Goal: Transaction & Acquisition: Purchase product/service

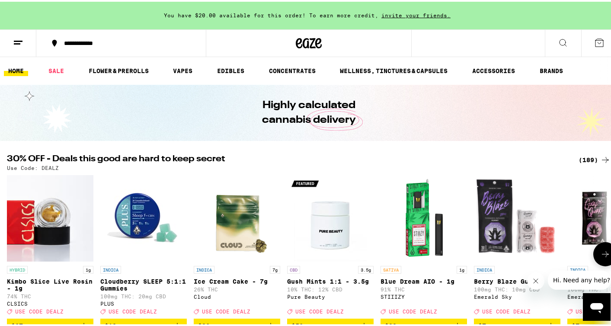
click at [600, 255] on icon at bounding box center [605, 252] width 10 height 10
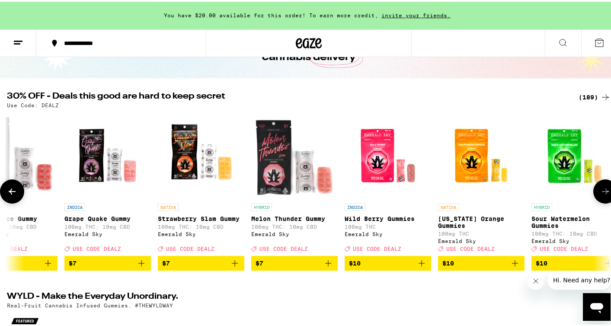
scroll to position [67, 0]
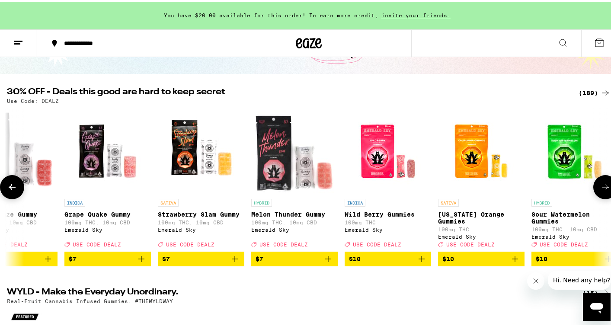
click at [485, 262] on span "$10" at bounding box center [481, 257] width 78 height 10
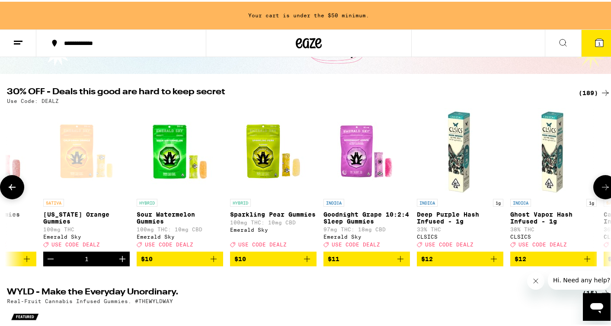
scroll to position [0, 936]
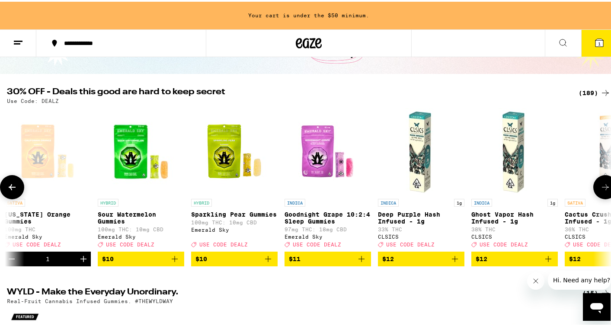
click at [149, 261] on span "$10" at bounding box center [141, 257] width 78 height 10
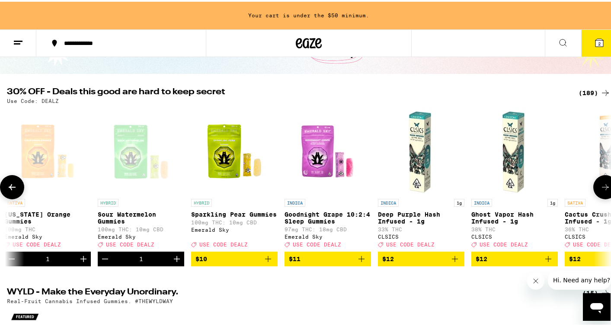
click at [254, 262] on span "$10" at bounding box center [234, 257] width 78 height 10
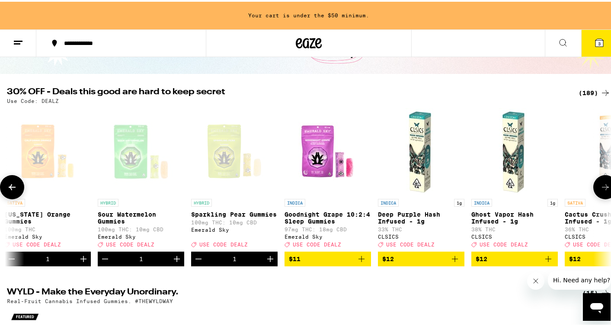
click at [331, 158] on img "Open page for Goodnight Grape 10:2:4 Sleep Gummies from Emerald Sky" at bounding box center [327, 149] width 86 height 86
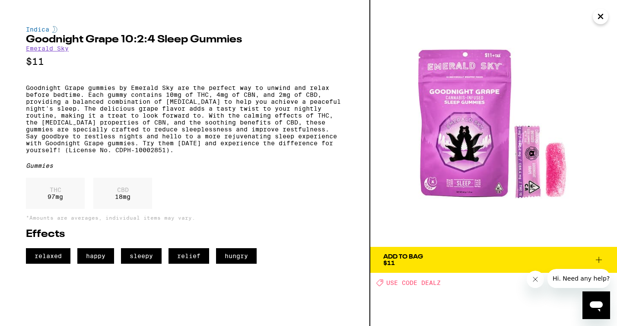
click at [596, 15] on icon "Close" at bounding box center [600, 16] width 10 height 13
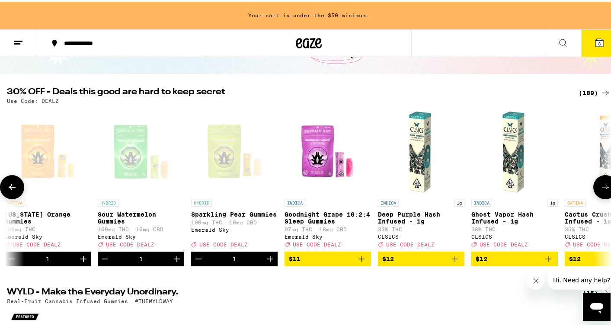
click at [601, 188] on icon at bounding box center [605, 185] width 10 height 10
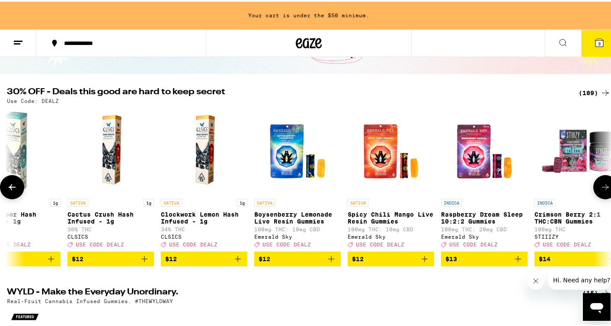
scroll to position [0, 1439]
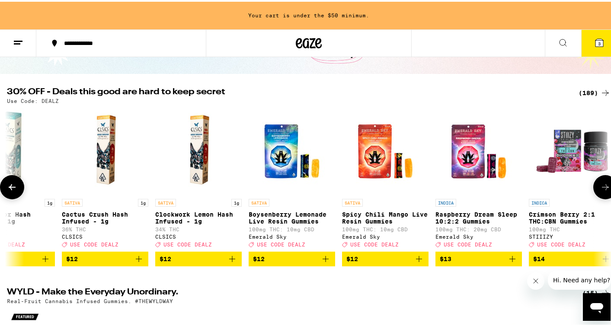
click at [385, 159] on img "Open page for Spicy Chili Mango Live Resin Gummies from Emerald Sky" at bounding box center [385, 149] width 86 height 86
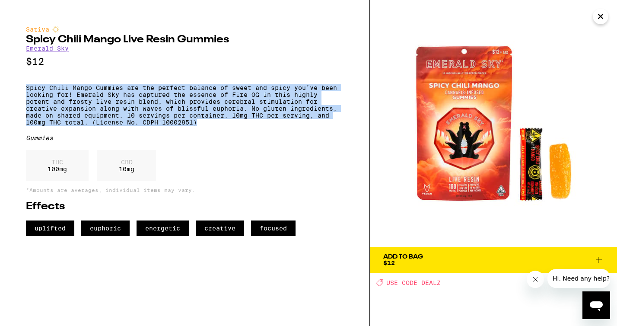
drag, startPoint x: 300, startPoint y: 80, endPoint x: 299, endPoint y: 131, distance: 51.4
click at [299, 131] on div "Sativa Spicy Chili Mango Live Resin Gummies Emerald Sky $12 Spicy Chili Mango G…" at bounding box center [185, 131] width 318 height 210
copy p "Spicy Chili Mango Gummies are the perfect balance of sweet and spicy you’ve bee…"
click at [602, 15] on icon "Close" at bounding box center [600, 16] width 4 height 4
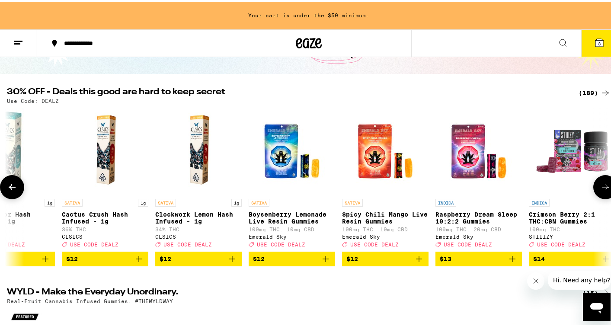
click at [386, 262] on span "$12" at bounding box center [385, 257] width 78 height 10
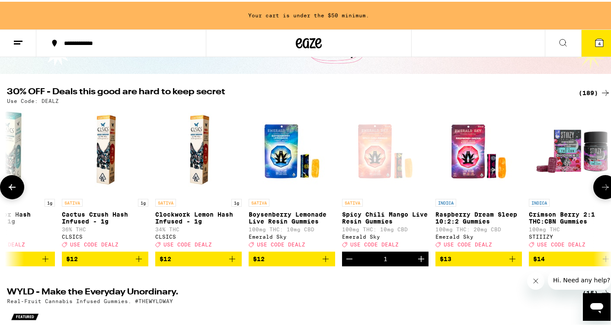
click at [600, 191] on icon at bounding box center [605, 185] width 10 height 10
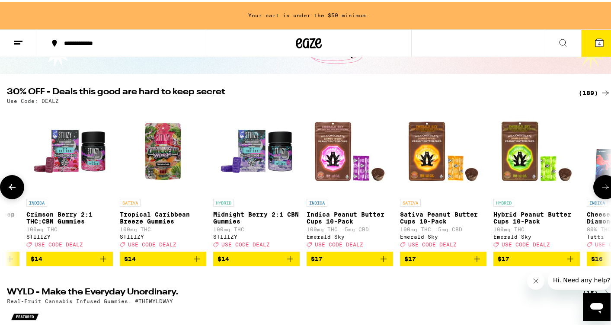
scroll to position [0, 1941]
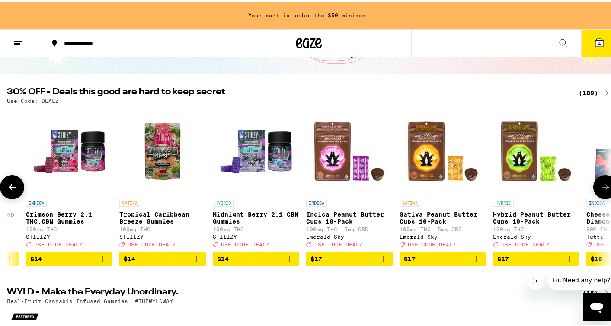
click at [600, 191] on icon at bounding box center [605, 185] width 10 height 10
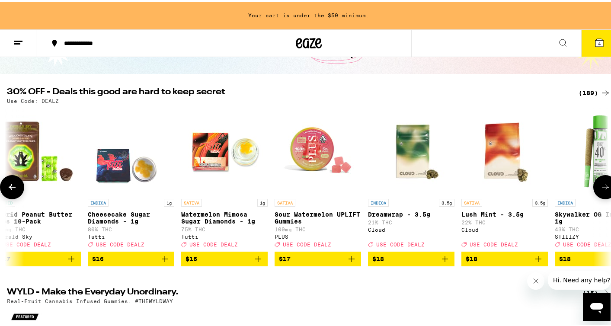
scroll to position [0, 2444]
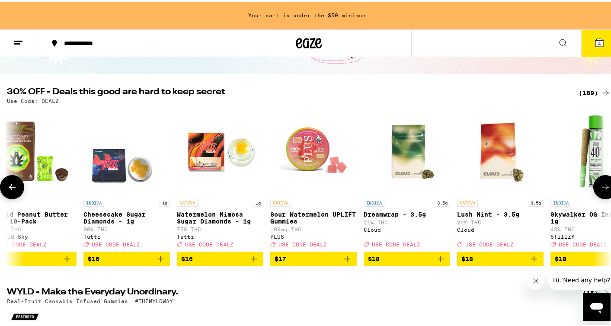
click at [600, 191] on icon at bounding box center [605, 185] width 10 height 10
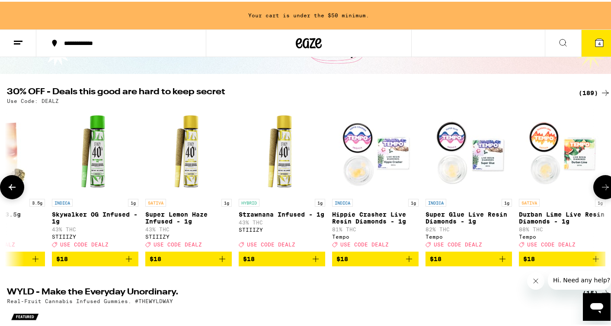
scroll to position [0, 2946]
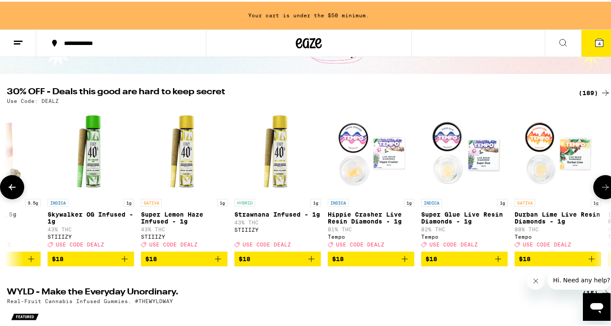
click at [600, 191] on icon at bounding box center [605, 185] width 10 height 10
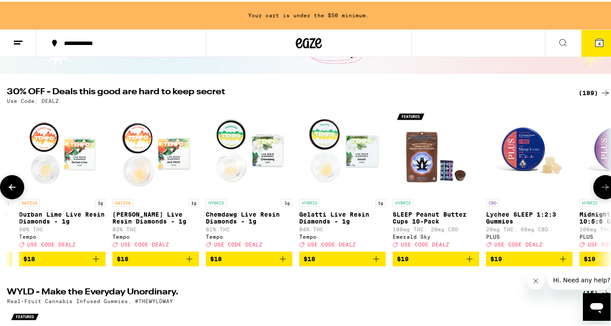
scroll to position [0, 3449]
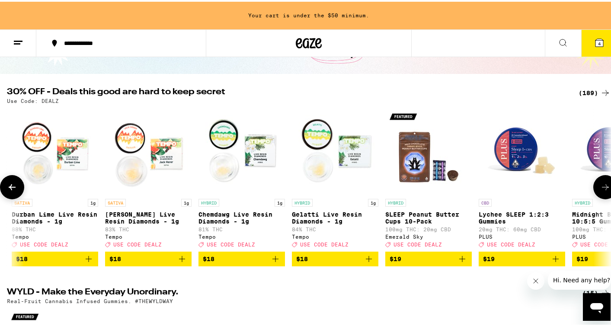
click at [600, 191] on icon at bounding box center [605, 185] width 10 height 10
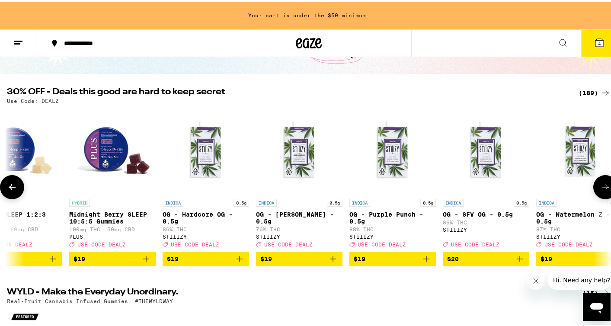
click at [600, 191] on icon at bounding box center [605, 185] width 10 height 10
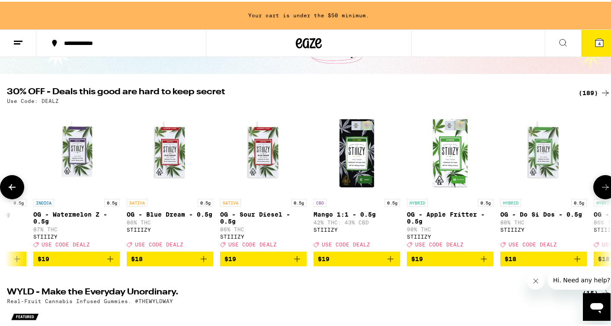
click at [600, 191] on icon at bounding box center [605, 185] width 10 height 10
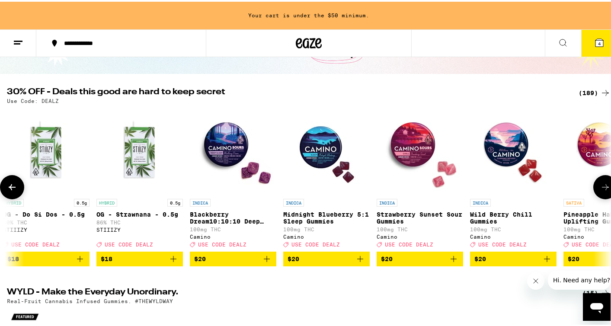
scroll to position [0, 4956]
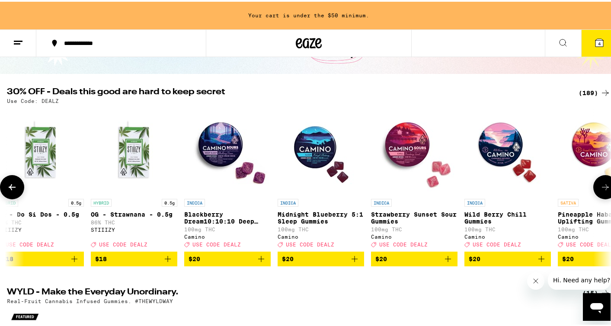
click at [600, 191] on icon at bounding box center [605, 185] width 10 height 10
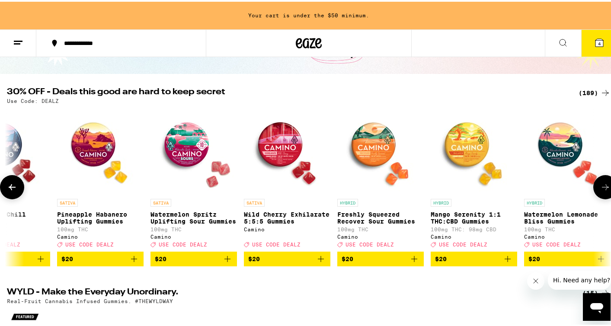
scroll to position [0, 5459]
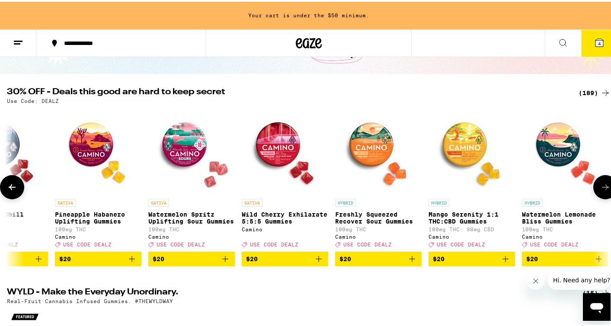
click at [105, 260] on span "$20" at bounding box center [98, 257] width 78 height 10
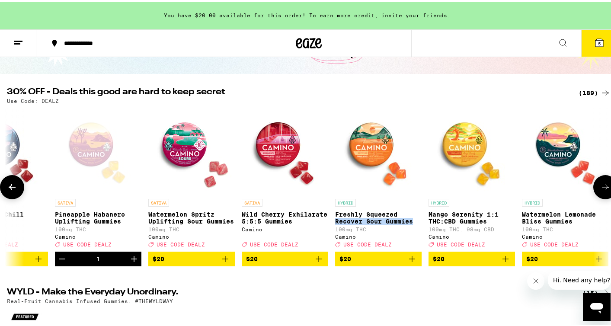
drag, startPoint x: 334, startPoint y: 221, endPoint x: 412, endPoint y: 225, distance: 77.9
click at [412, 225] on div "HYBRID 1g [PERSON_NAME] Live [PERSON_NAME] - 1g 74% THC CLSICS Deal Created wit…" at bounding box center [308, 185] width 617 height 158
copy p "Recover Sour Gummies"
click at [602, 188] on icon at bounding box center [605, 185] width 7 height 6
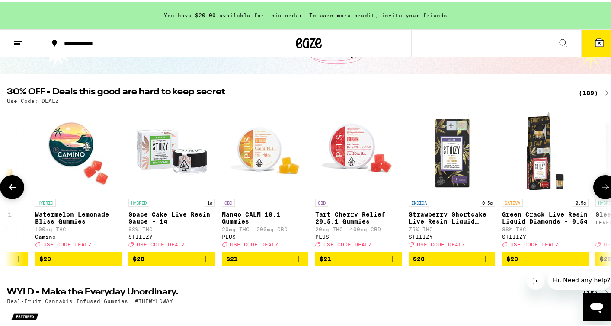
scroll to position [0, 5962]
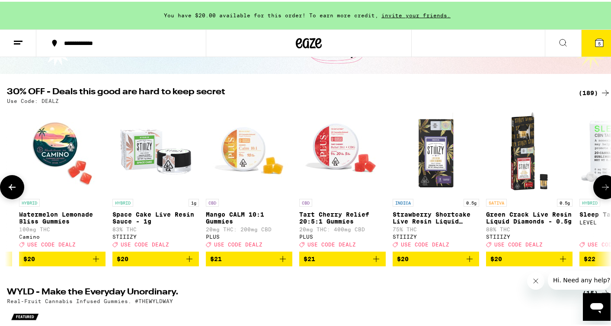
click at [602, 188] on icon at bounding box center [605, 185] width 7 height 6
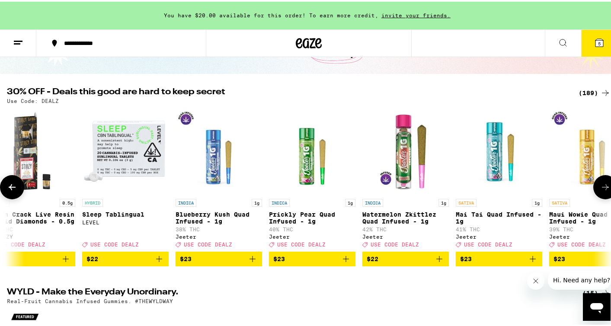
scroll to position [0, 6464]
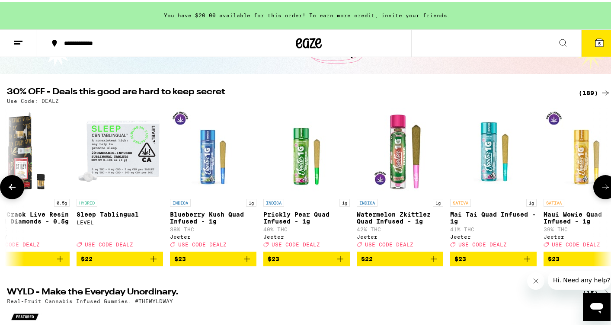
click at [602, 188] on icon at bounding box center [605, 185] width 7 height 6
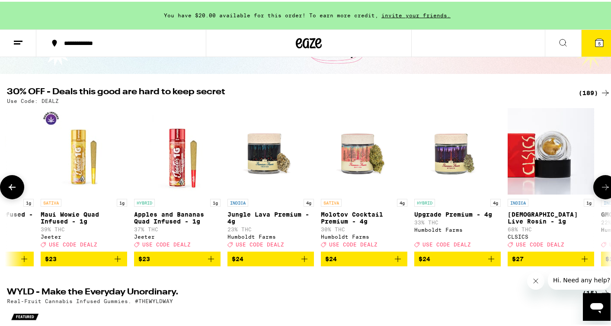
click at [602, 188] on icon at bounding box center [605, 185] width 7 height 6
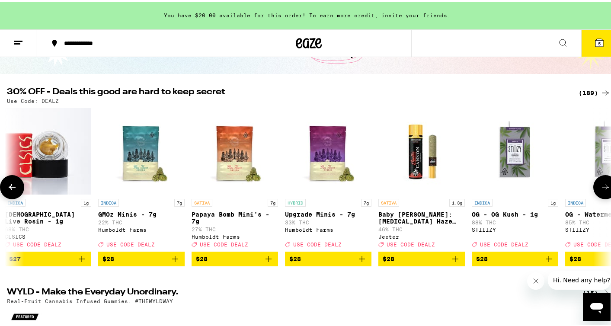
click at [602, 188] on icon at bounding box center [605, 185] width 7 height 6
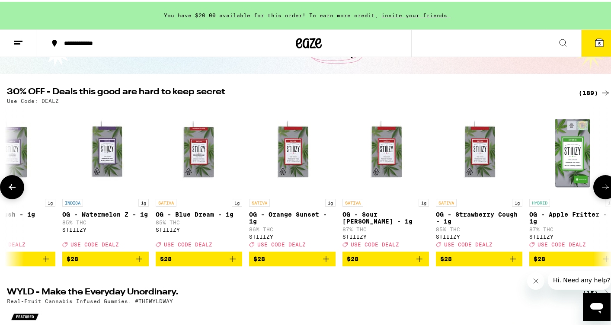
click at [602, 188] on icon at bounding box center [605, 185] width 7 height 6
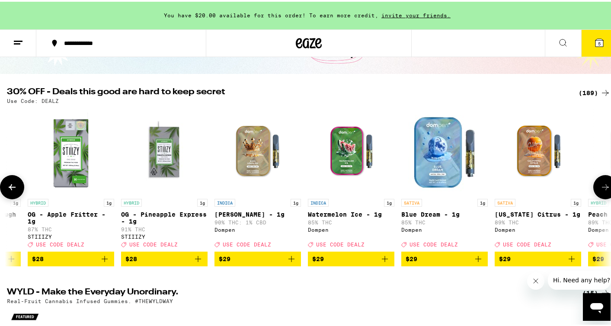
click at [602, 188] on icon at bounding box center [605, 185] width 7 height 6
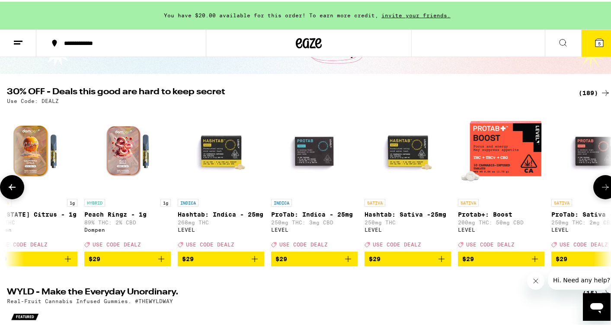
click at [602, 188] on icon at bounding box center [605, 185] width 7 height 6
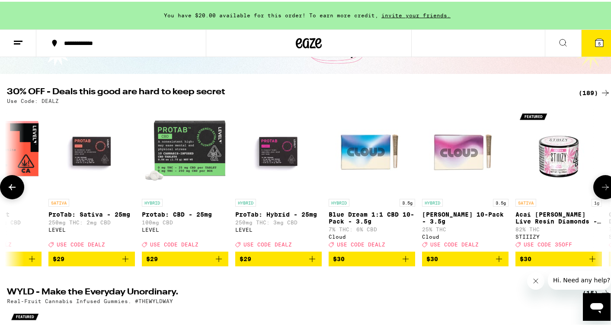
click at [602, 188] on icon at bounding box center [605, 185] width 7 height 6
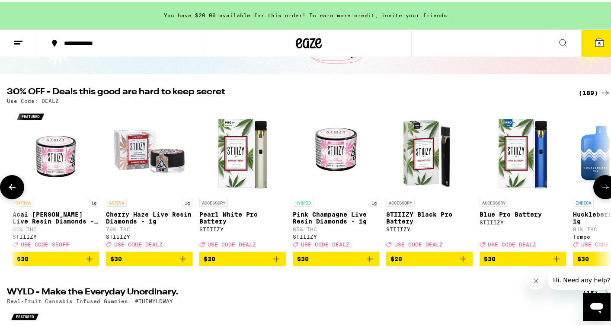
click at [602, 188] on icon at bounding box center [605, 185] width 7 height 6
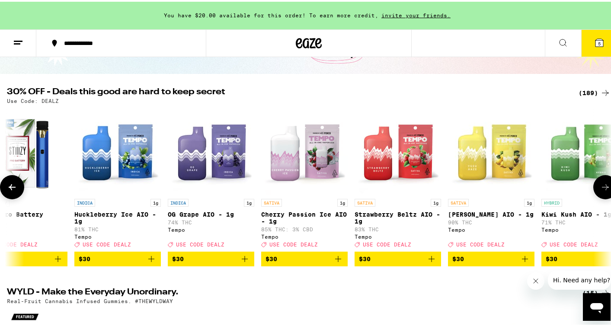
scroll to position [0, 10484]
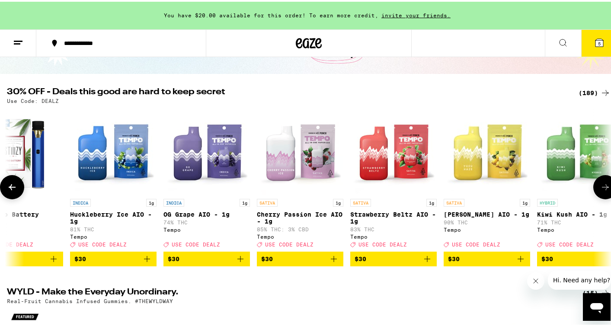
click at [602, 188] on icon at bounding box center [605, 185] width 7 height 6
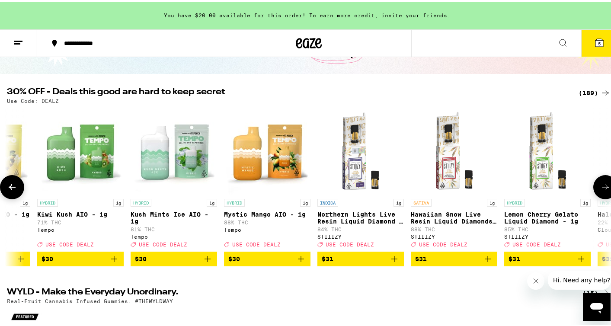
scroll to position [0, 10987]
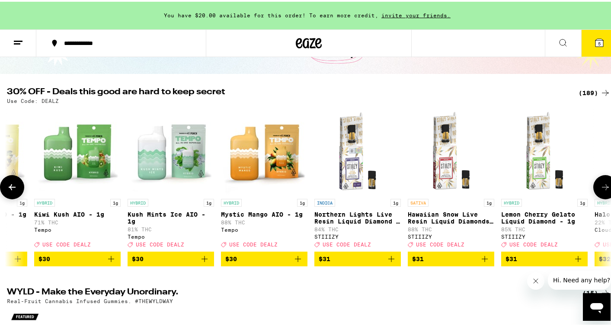
click at [602, 188] on icon at bounding box center [605, 185] width 7 height 6
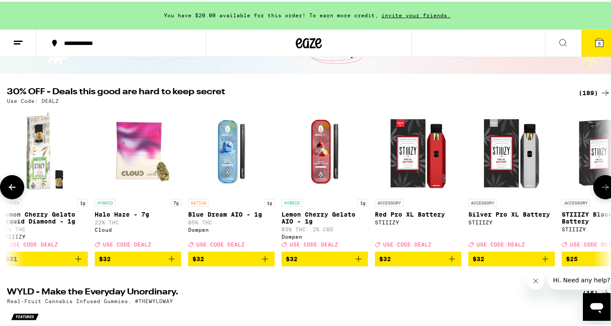
scroll to position [0, 11489]
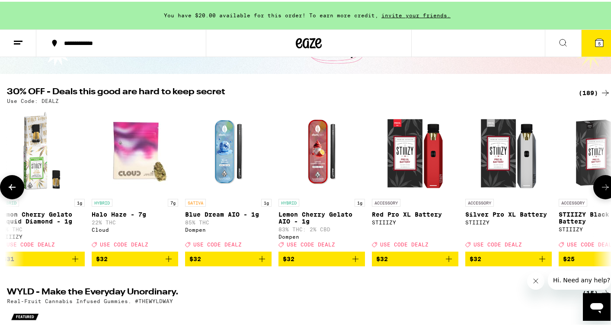
click at [602, 188] on icon at bounding box center [605, 185] width 7 height 6
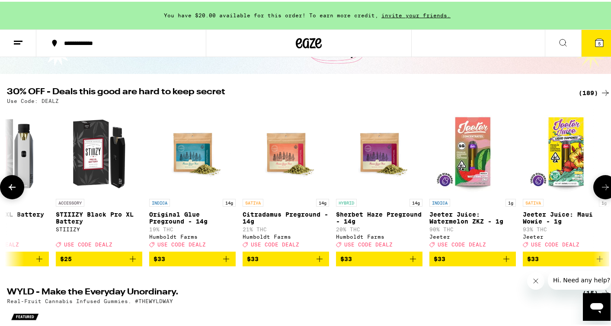
click at [602, 188] on icon at bounding box center [605, 185] width 7 height 6
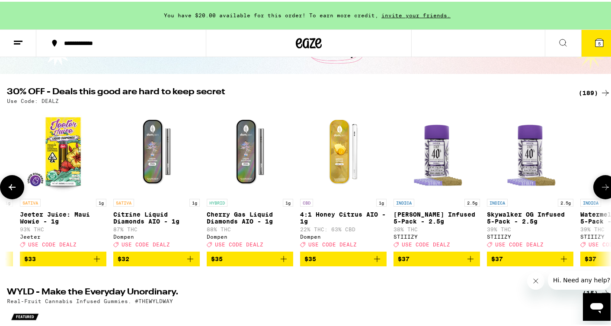
click at [602, 188] on icon at bounding box center [605, 185] width 7 height 6
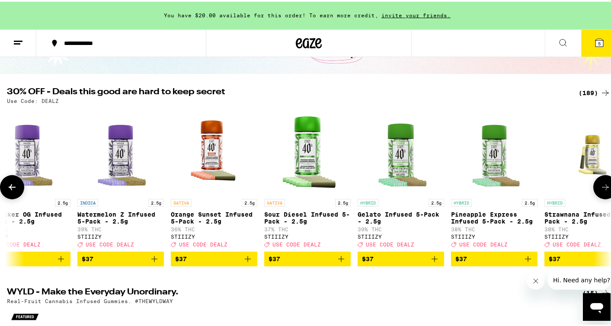
click at [602, 188] on icon at bounding box center [605, 185] width 7 height 6
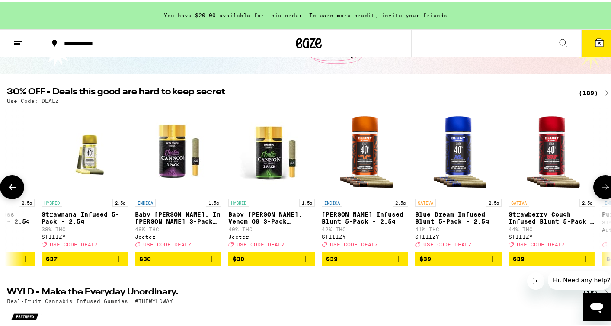
click at [602, 188] on icon at bounding box center [605, 185] width 7 height 6
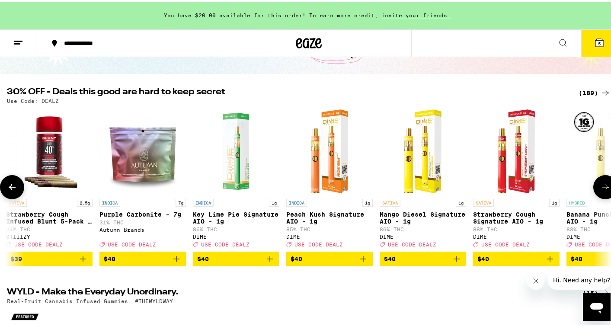
scroll to position [0, 14002]
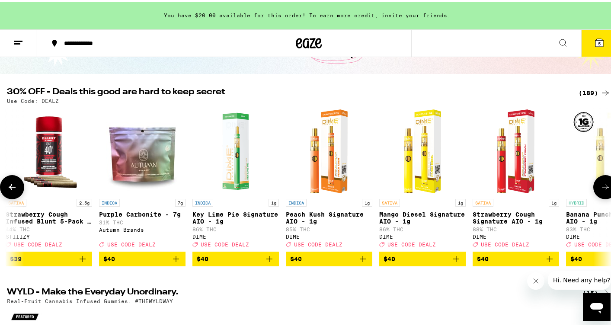
click at [602, 188] on icon at bounding box center [605, 185] width 7 height 6
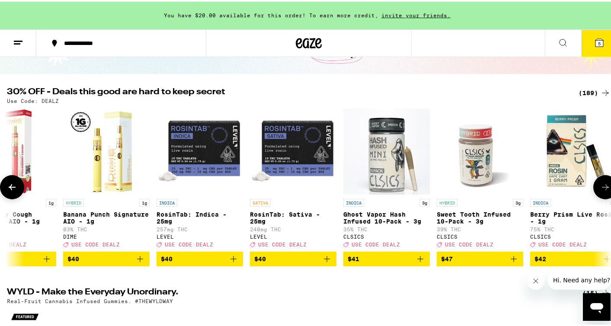
click at [602, 188] on icon at bounding box center [605, 185] width 7 height 6
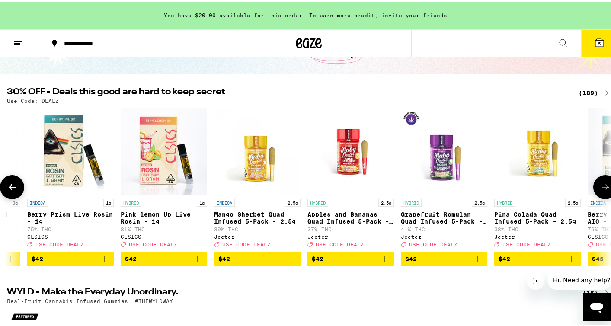
click at [602, 188] on icon at bounding box center [605, 185] width 7 height 6
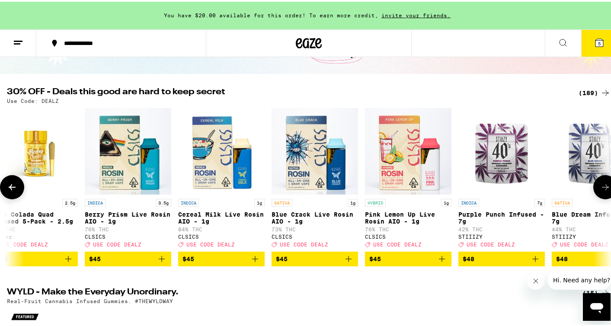
click at [602, 188] on icon at bounding box center [605, 185] width 7 height 6
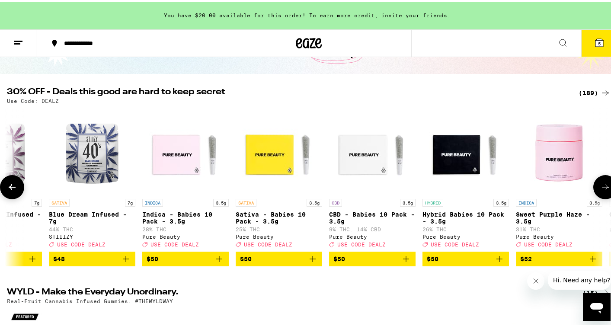
click at [602, 188] on icon at bounding box center [605, 185] width 7 height 6
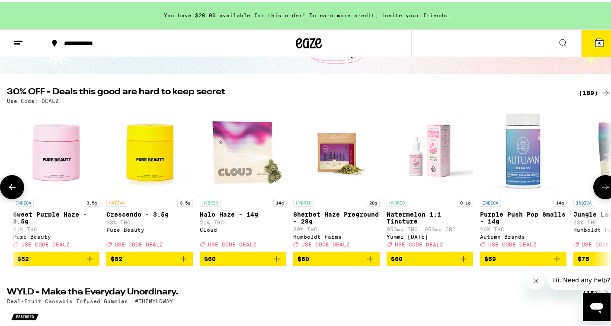
click at [602, 188] on icon at bounding box center [605, 185] width 7 height 6
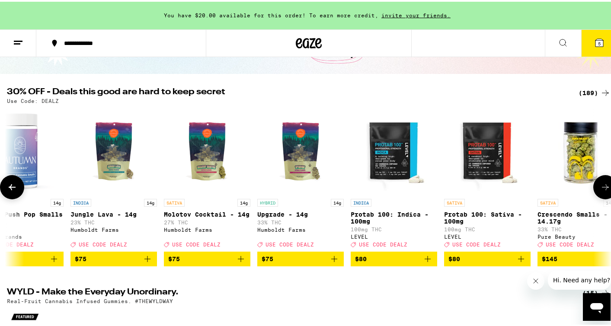
click at [602, 188] on icon at bounding box center [605, 185] width 7 height 6
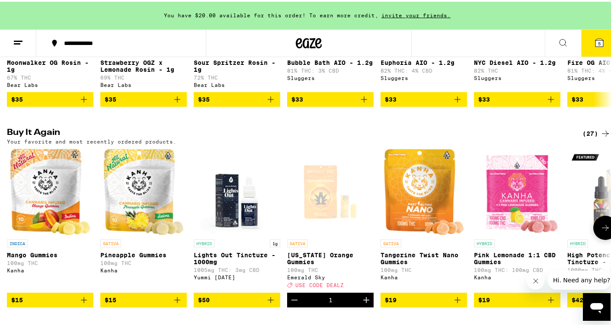
scroll to position [804, 0]
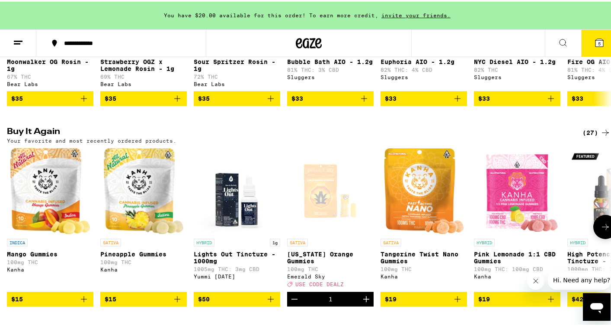
click at [601, 230] on icon at bounding box center [605, 225] width 10 height 10
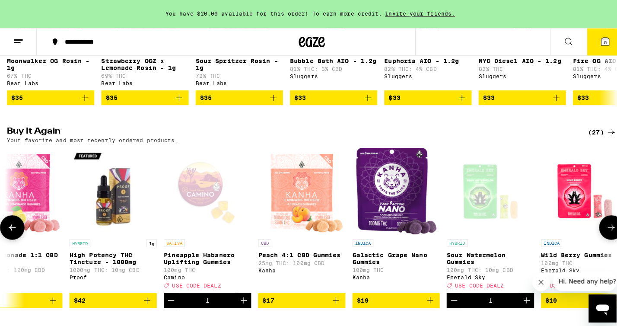
scroll to position [0, 503]
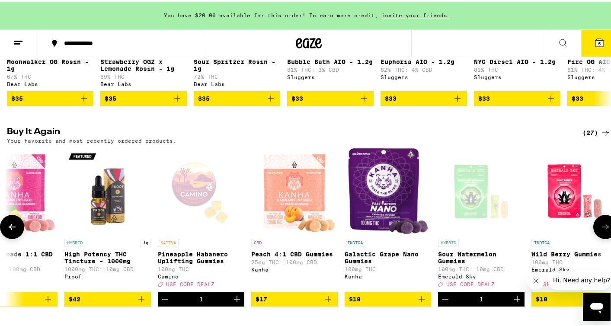
click at [106, 225] on img "Open page for High Potency THC Tincture - 1000mg from Proof" at bounding box center [107, 189] width 86 height 86
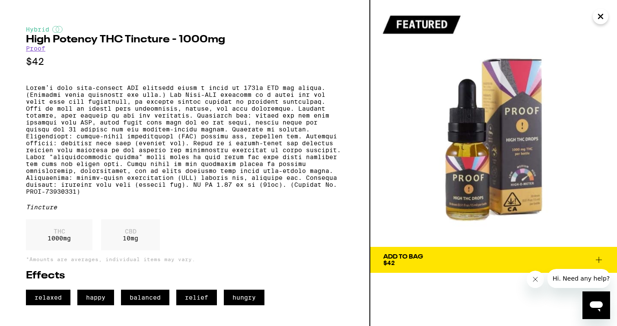
scroll to position [6, 0]
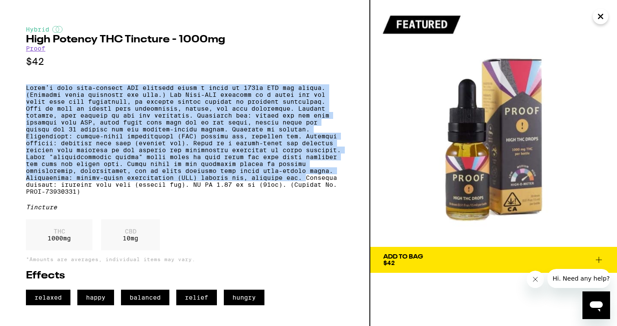
drag, startPoint x: 119, startPoint y: 61, endPoint x: 308, endPoint y: 191, distance: 229.9
click at [308, 191] on div "Hybrid High Potency THC Tincture - 1000mg Proof $42 Tincture THC 1000 mg CBD 10…" at bounding box center [185, 165] width 318 height 279
copy div "Lorem’i dolo sita-consect ADI elitsedd eiusm t incid ut 351la ETD mag aliqua. (…"
click at [599, 16] on icon "Close" at bounding box center [600, 16] width 4 height 4
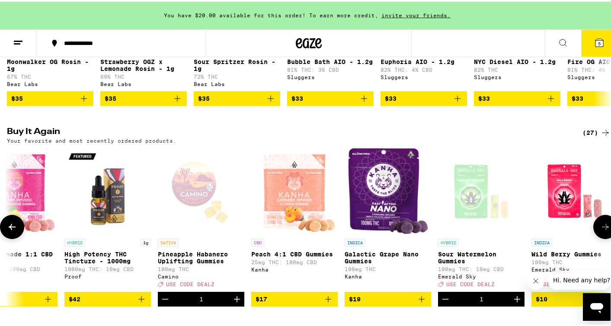
scroll to position [0, 503]
click at [596, 237] on button at bounding box center [605, 225] width 24 height 24
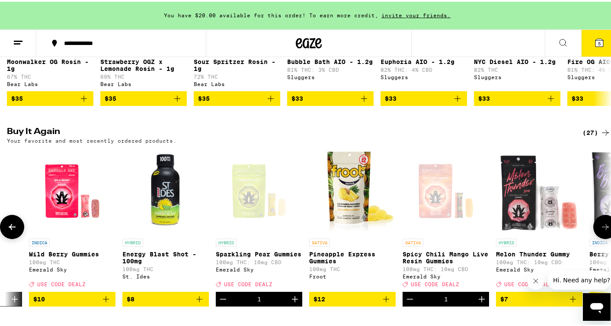
scroll to position [0, 1005]
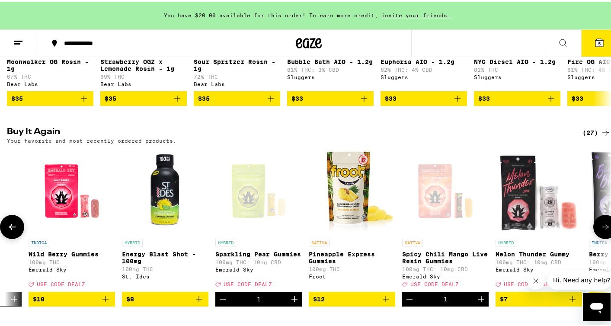
click at [600, 230] on icon at bounding box center [605, 225] width 10 height 10
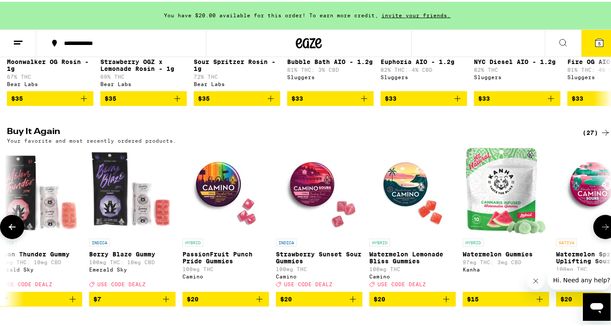
scroll to position [0, 1508]
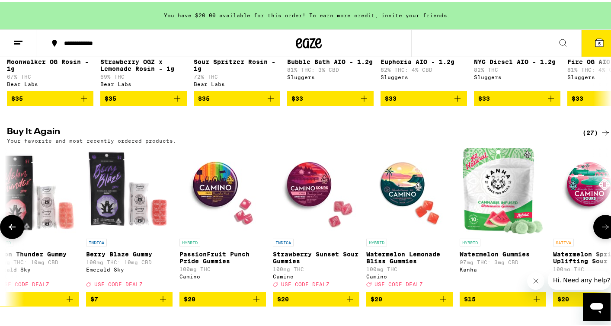
click at [600, 230] on icon at bounding box center [605, 225] width 10 height 10
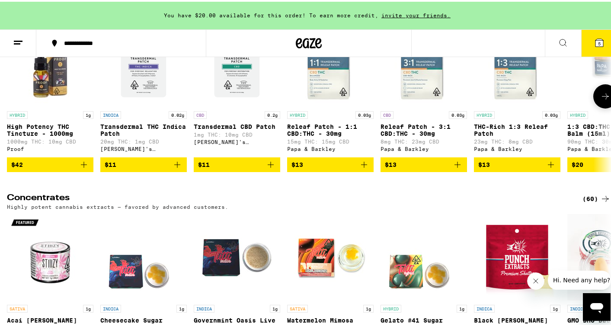
scroll to position [3763, 0]
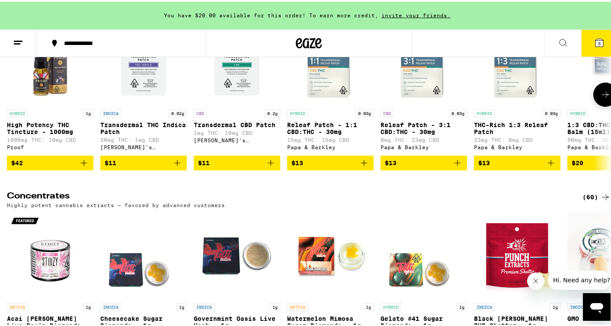
click at [600, 98] on icon at bounding box center [605, 93] width 10 height 10
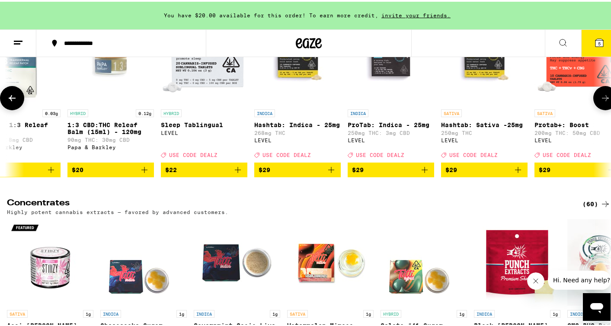
scroll to position [0, 503]
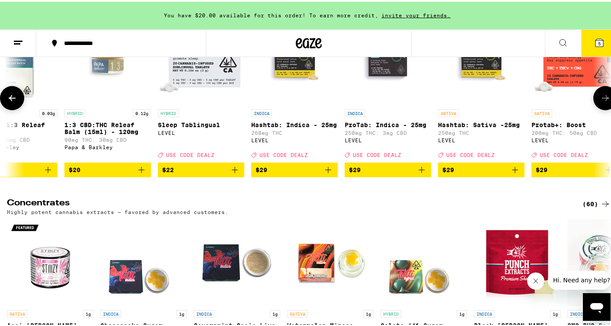
click at [598, 108] on button at bounding box center [605, 96] width 24 height 24
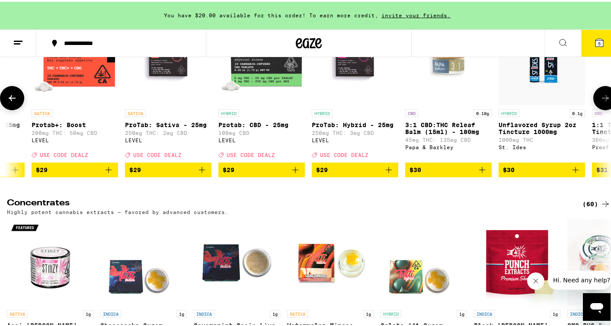
scroll to position [0, 1005]
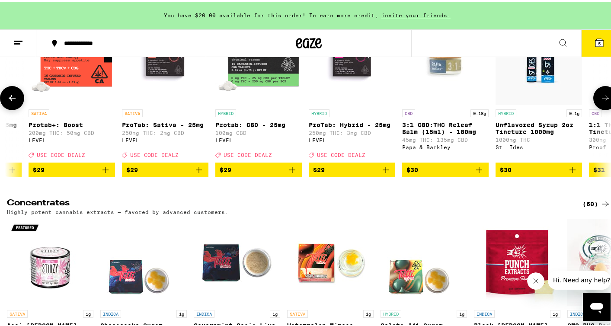
click at [598, 108] on button at bounding box center [605, 96] width 24 height 24
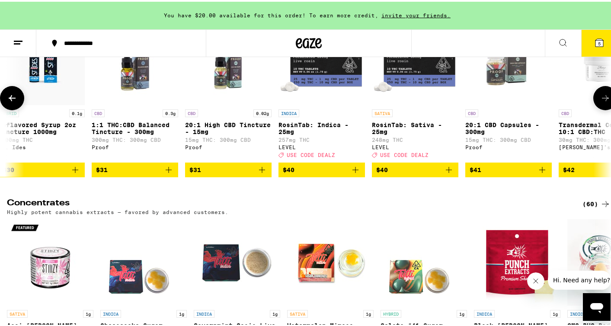
scroll to position [0, 1508]
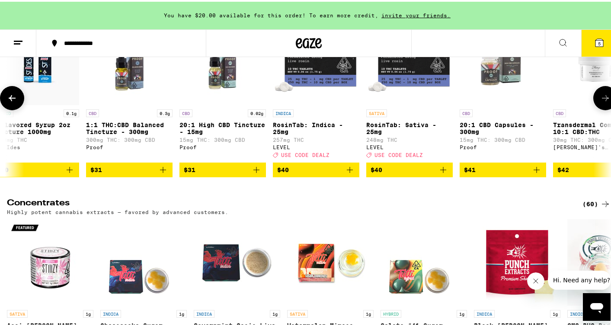
click at [126, 173] on span "$31" at bounding box center [129, 168] width 78 height 10
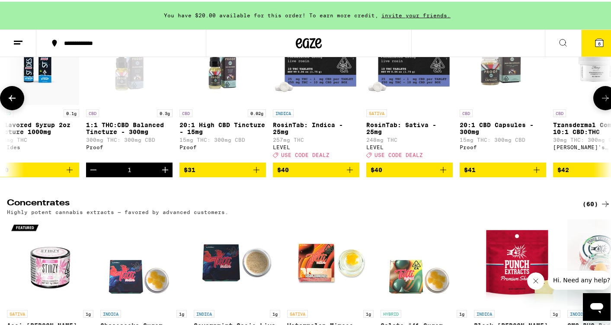
click at [600, 102] on icon at bounding box center [605, 96] width 10 height 10
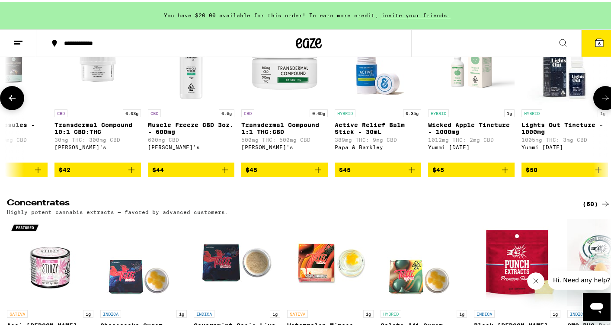
scroll to position [0, 2010]
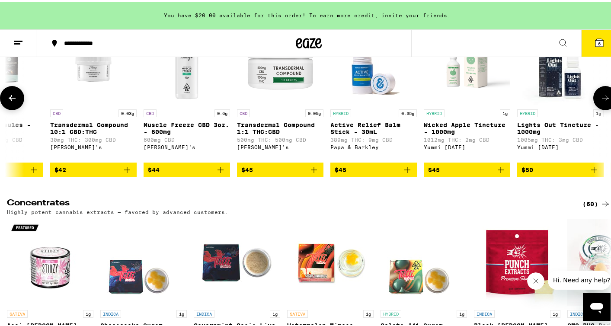
click at [600, 102] on icon at bounding box center [605, 96] width 10 height 10
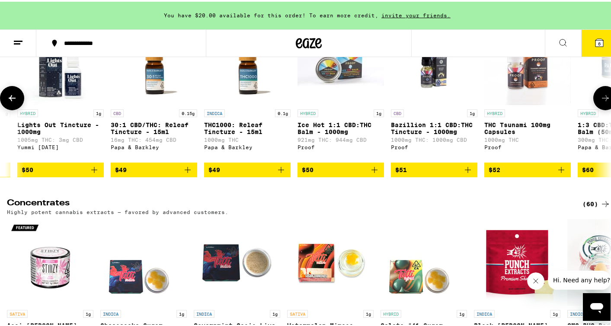
scroll to position [0, 2513]
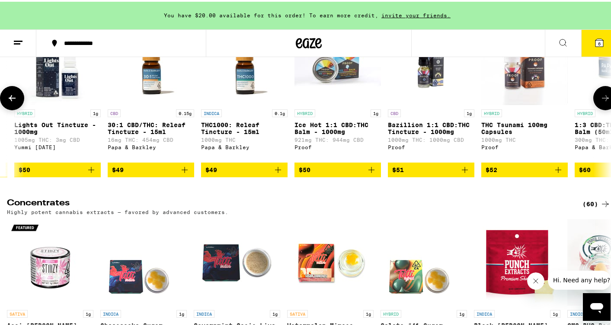
click at [600, 102] on icon at bounding box center [605, 96] width 10 height 10
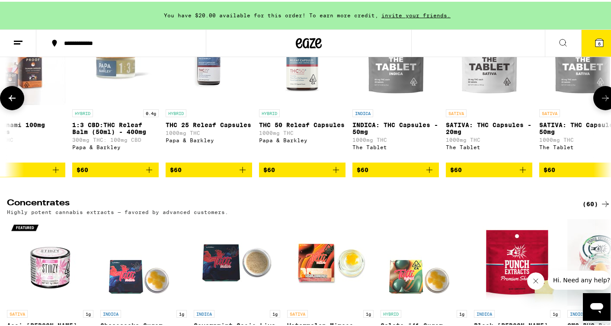
scroll to position [0, 3015]
click at [600, 102] on icon at bounding box center [605, 96] width 10 height 10
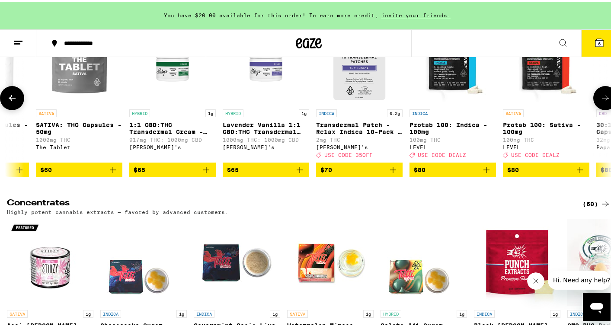
click at [600, 102] on icon at bounding box center [605, 96] width 10 height 10
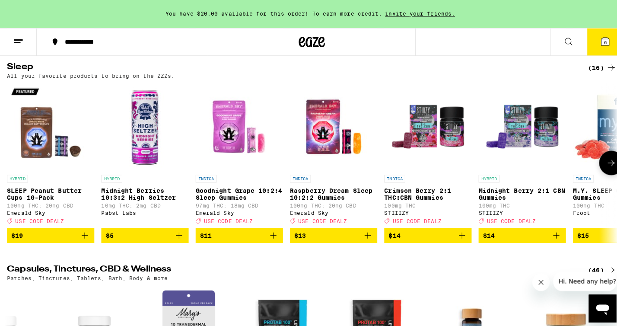
scroll to position [3498, 0]
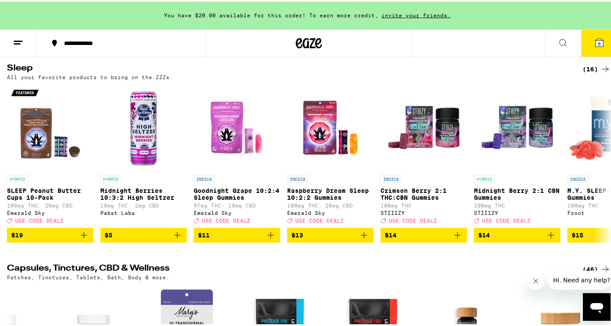
click at [595, 41] on icon at bounding box center [599, 41] width 8 height 8
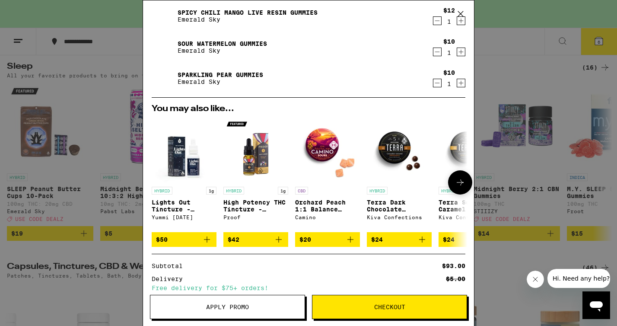
scroll to position [240, 0]
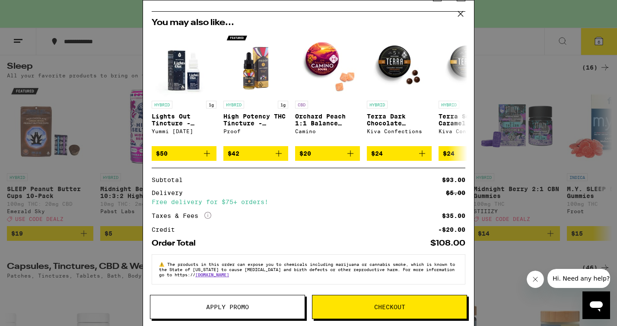
click at [525, 178] on div "Your Cart You have $20.00 available for this order! To earn more credit, invite…" at bounding box center [308, 163] width 617 height 326
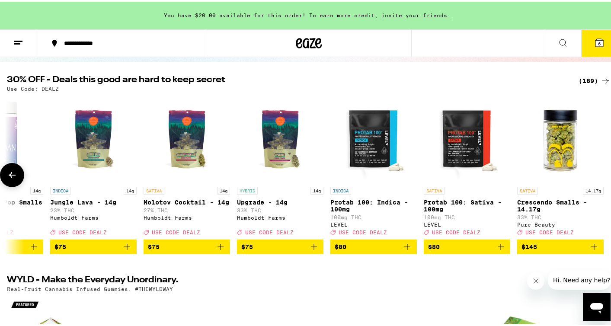
scroll to position [157, 0]
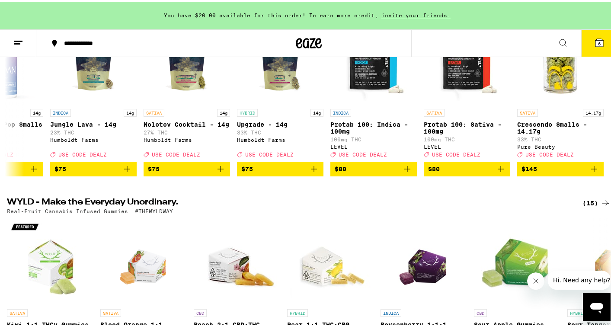
click at [595, 40] on icon at bounding box center [599, 41] width 8 height 8
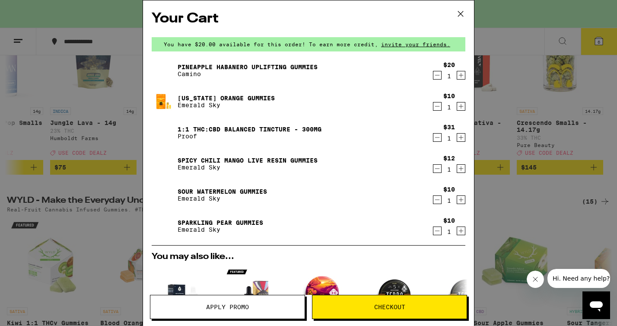
click at [256, 305] on span "Apply Promo" at bounding box center [227, 307] width 154 height 6
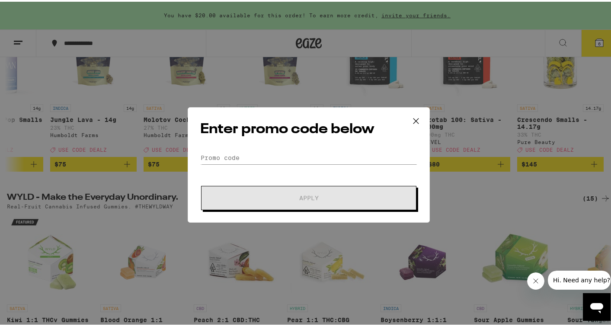
scroll to position [162, 0]
click at [264, 169] on form "Promo Code Apply" at bounding box center [308, 179] width 217 height 59
click at [265, 160] on input "Promo Code" at bounding box center [308, 156] width 217 height 13
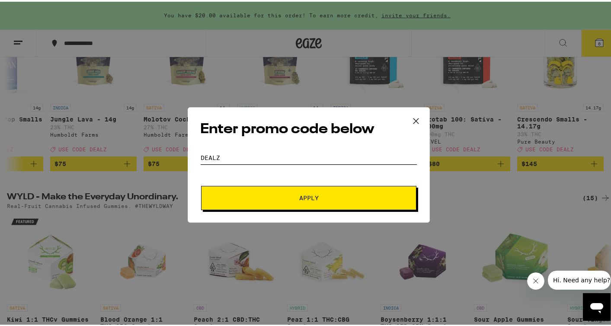
type input "dealz"
click at [304, 198] on span "Apply" at bounding box center [308, 196] width 19 height 6
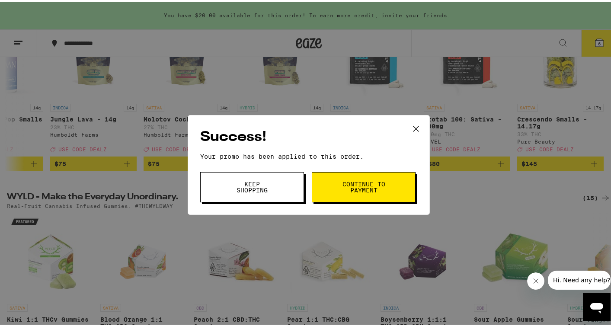
click at [386, 186] on button "Continue to payment" at bounding box center [364, 185] width 104 height 30
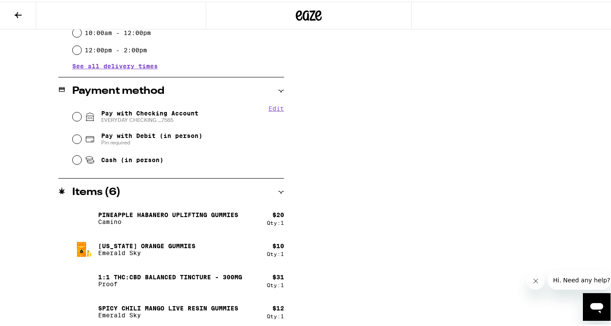
scroll to position [338, 0]
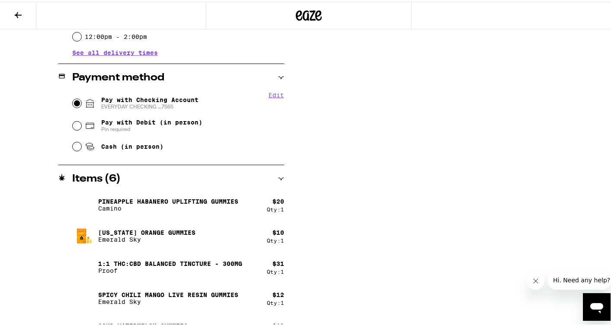
click at [76, 100] on input "Pay with Checking Account EVERYDAY CHECKING ...7565" at bounding box center [77, 101] width 9 height 9
radio input "true"
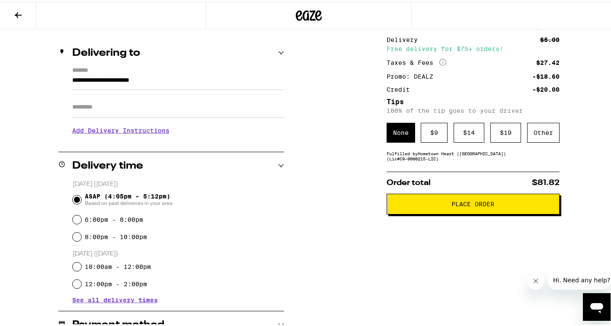
scroll to position [168, 0]
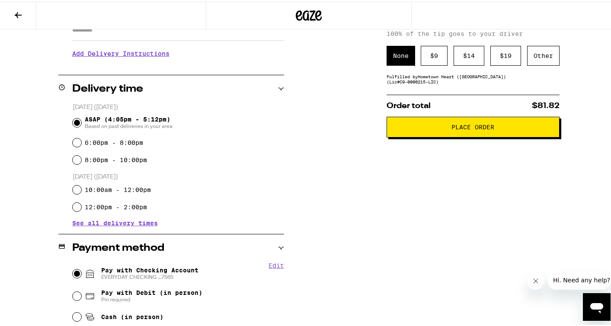
click at [479, 126] on span "Place Order" at bounding box center [472, 125] width 43 height 6
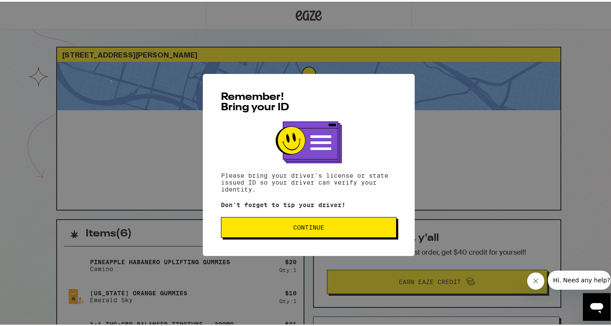
click at [305, 229] on span "Continue" at bounding box center [308, 226] width 31 height 6
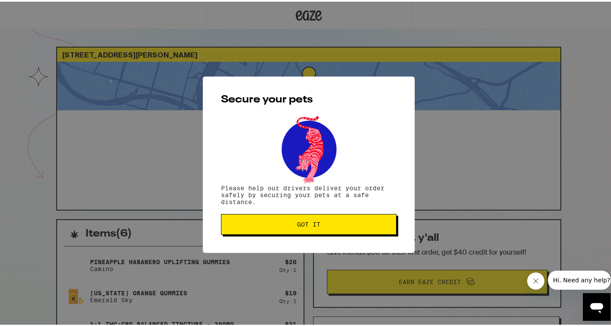
click at [307, 223] on span "Got it" at bounding box center [308, 223] width 23 height 6
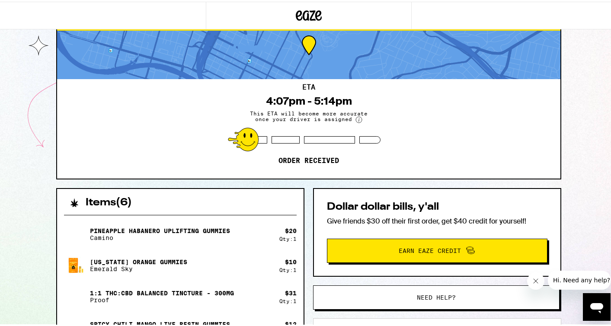
scroll to position [24, 0]
